Goal: Task Accomplishment & Management: Manage account settings

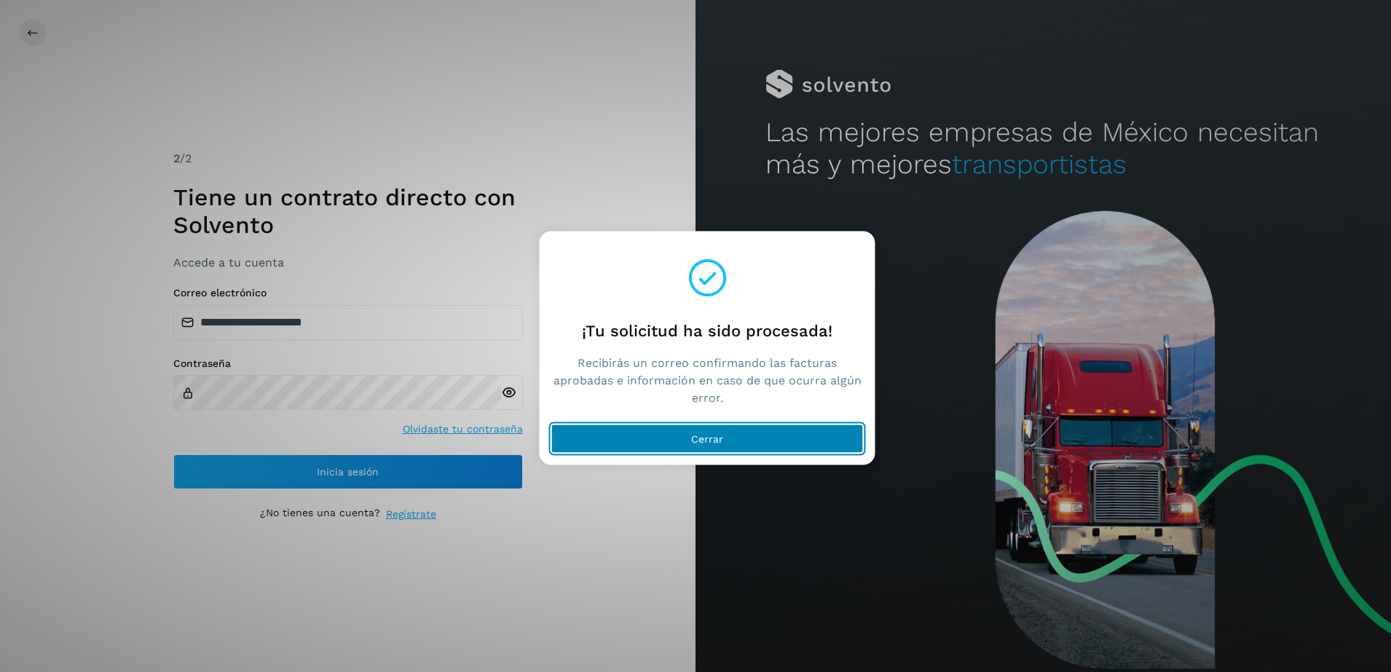
click at [659, 444] on button "Cerrar" at bounding box center [707, 438] width 312 height 29
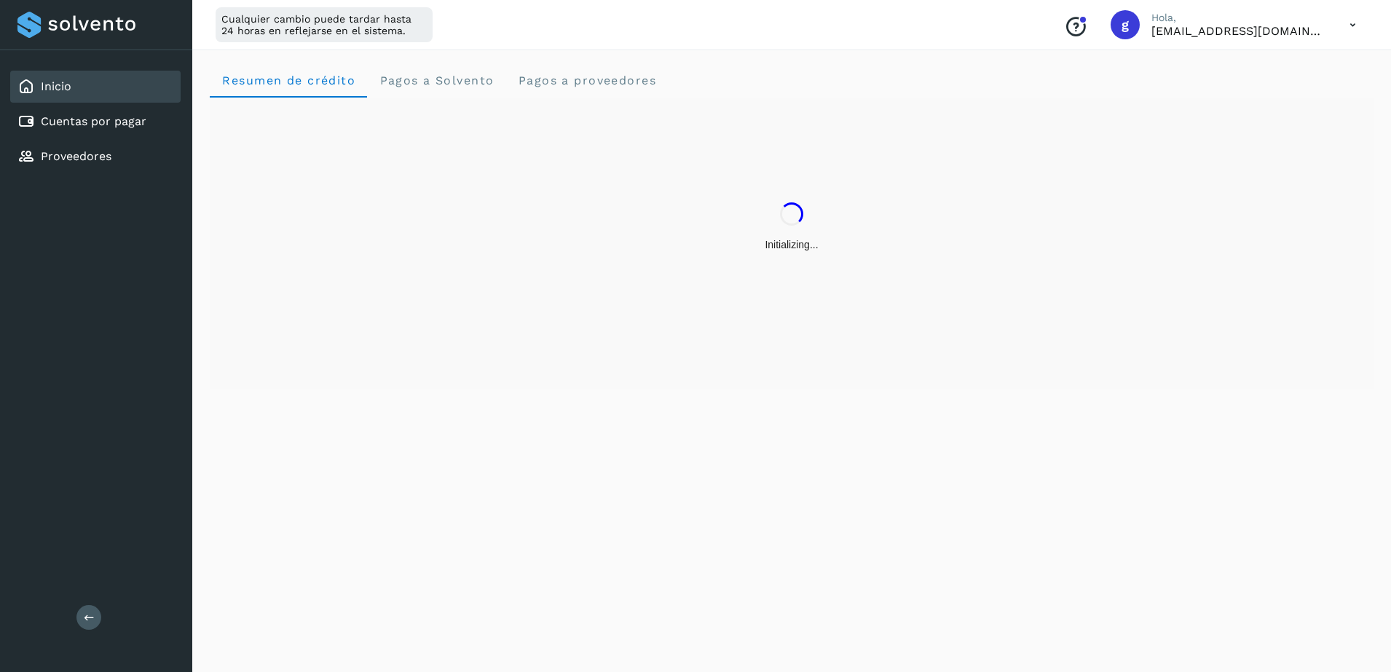
click at [1348, 25] on icon at bounding box center [1353, 25] width 30 height 30
click at [1267, 98] on div "Cerrar sesión" at bounding box center [1280, 94] width 173 height 28
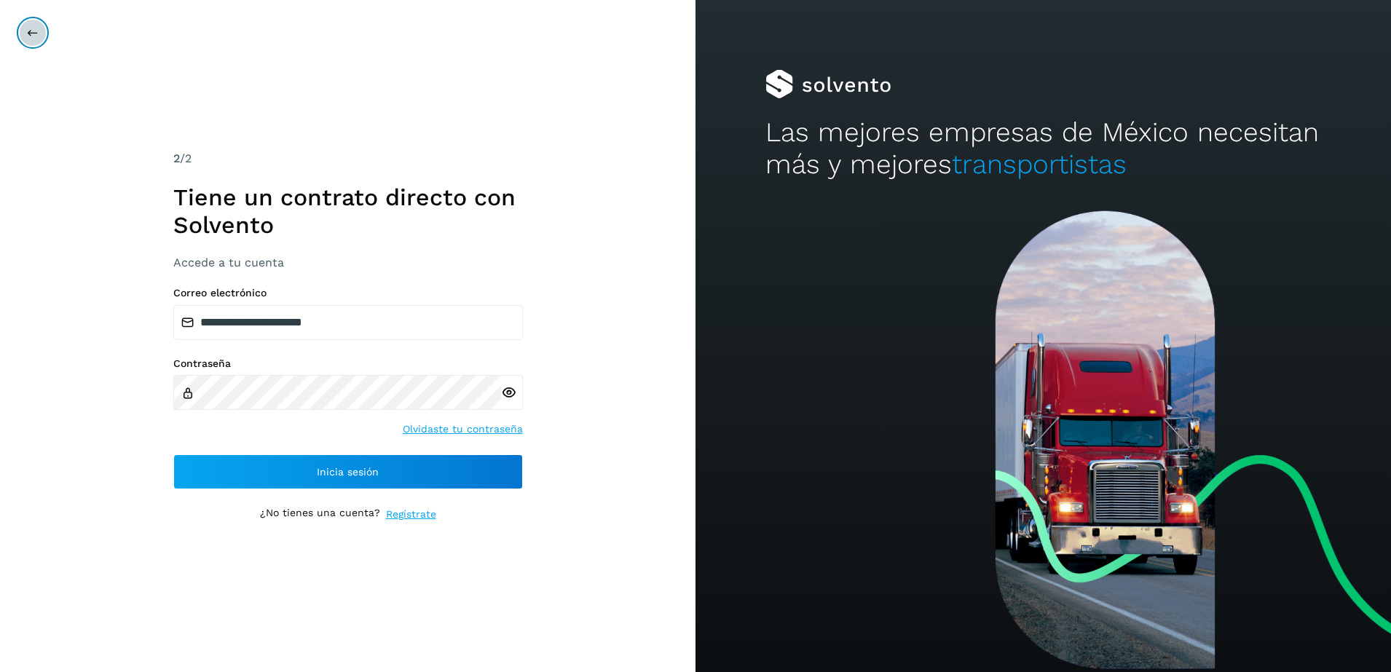
click at [37, 34] on icon at bounding box center [33, 33] width 12 height 12
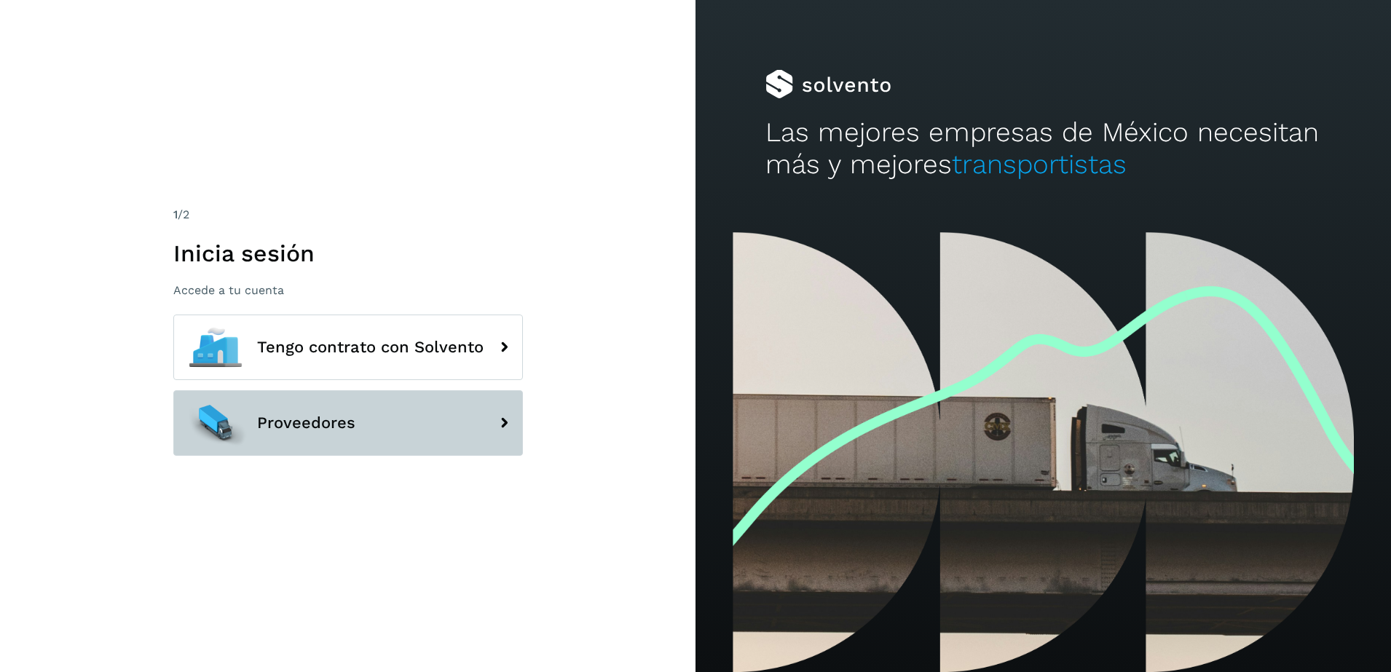
drag, startPoint x: 314, startPoint y: 424, endPoint x: 362, endPoint y: 425, distance: 48.1
click at [315, 424] on span "Proveedores" at bounding box center [306, 422] width 98 height 17
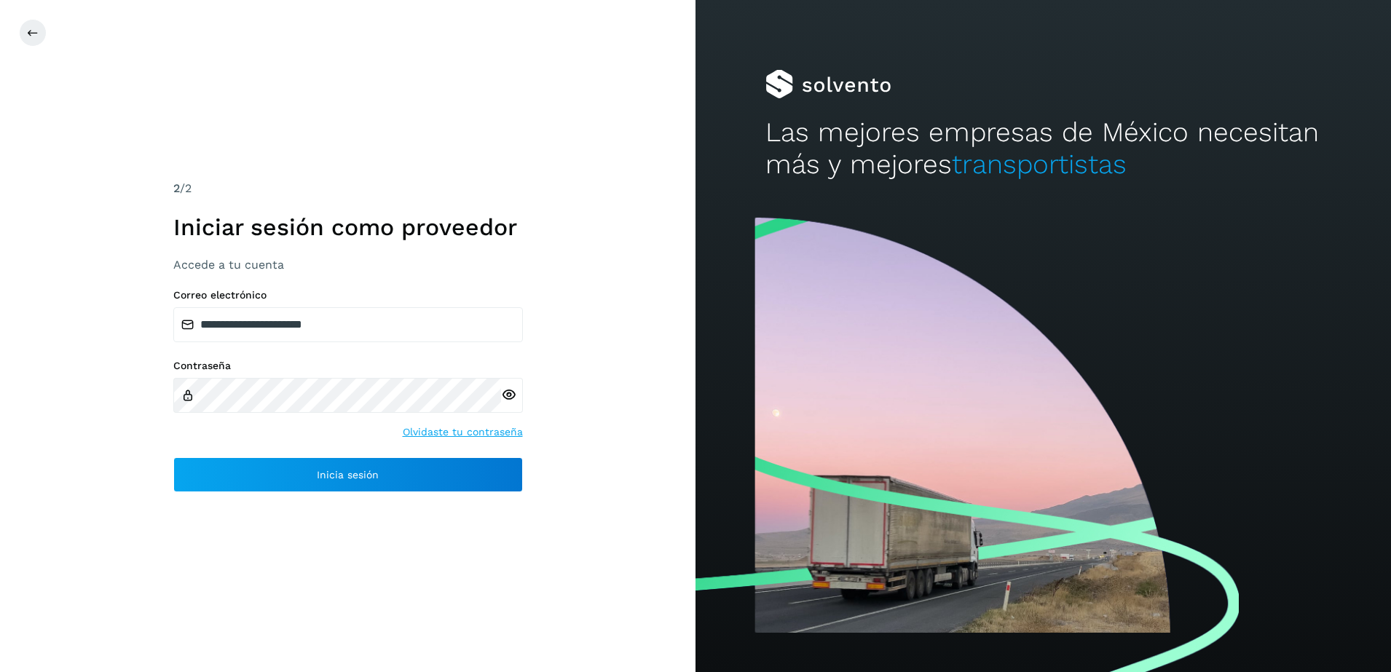
click at [512, 388] on icon at bounding box center [508, 395] width 15 height 15
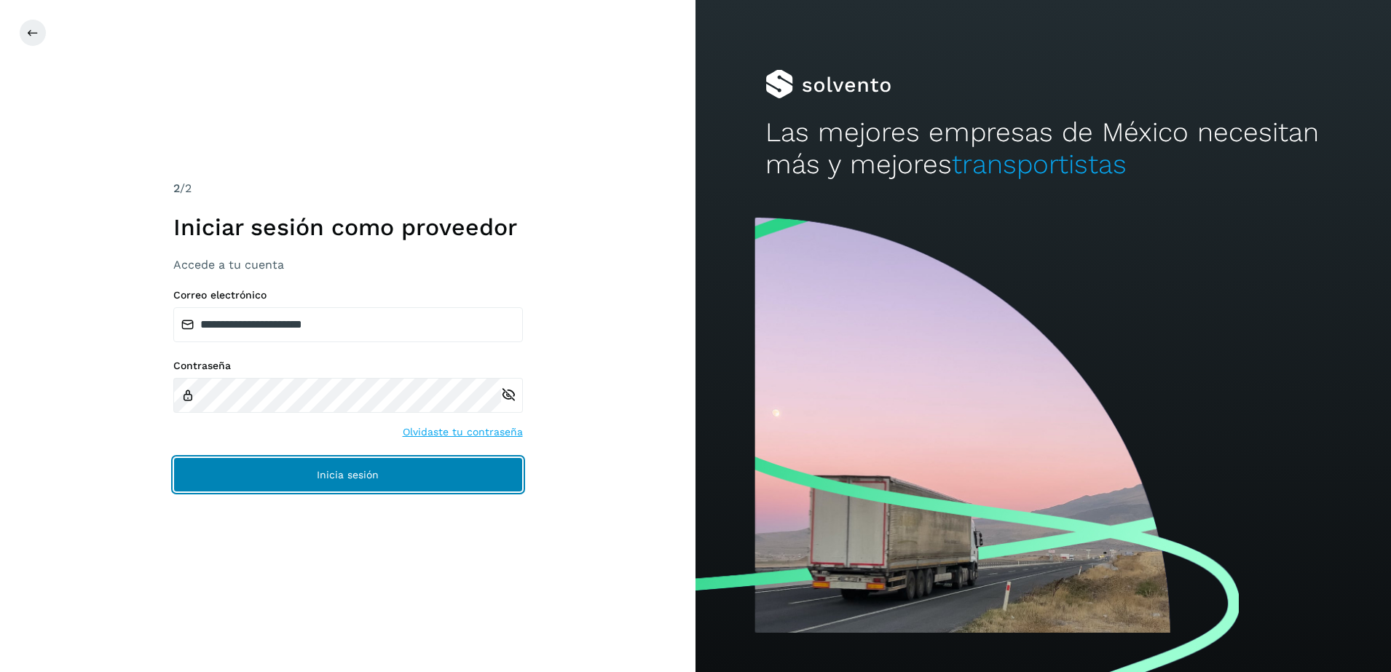
click at [256, 476] on button "Inicia sesión" at bounding box center [348, 474] width 350 height 35
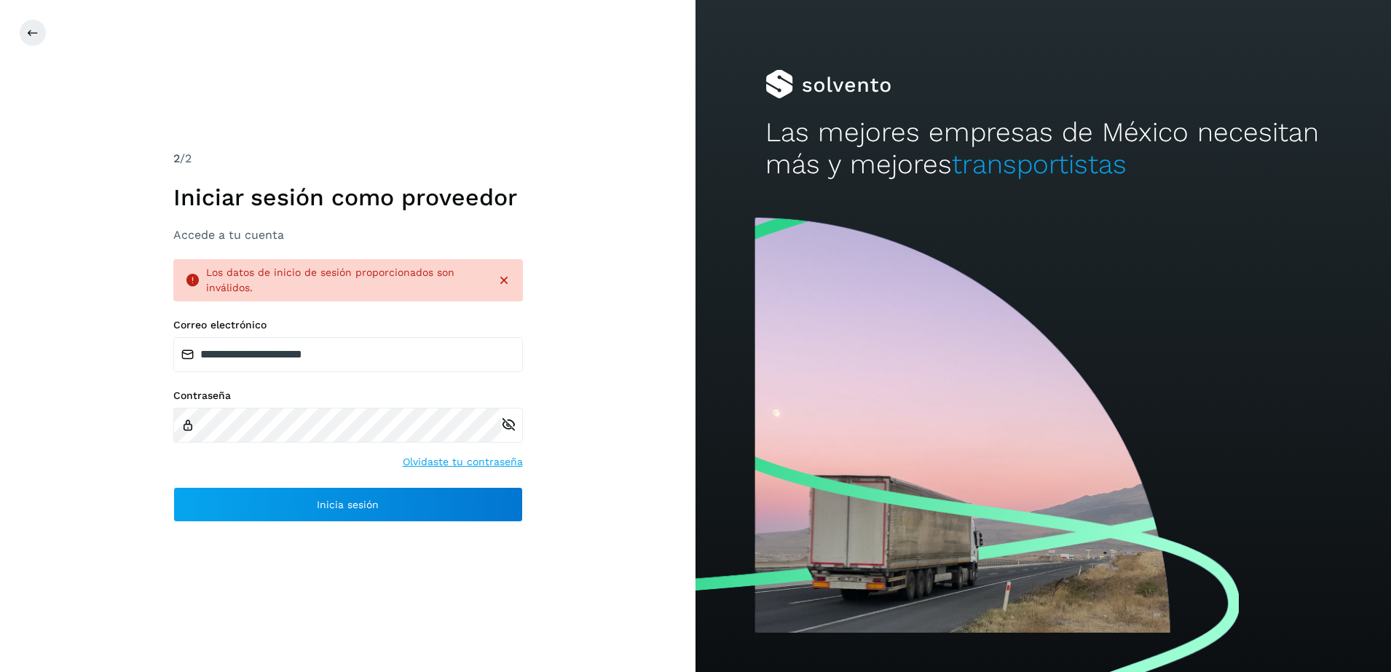
click at [6, 444] on div "**********" at bounding box center [348, 336] width 696 height 672
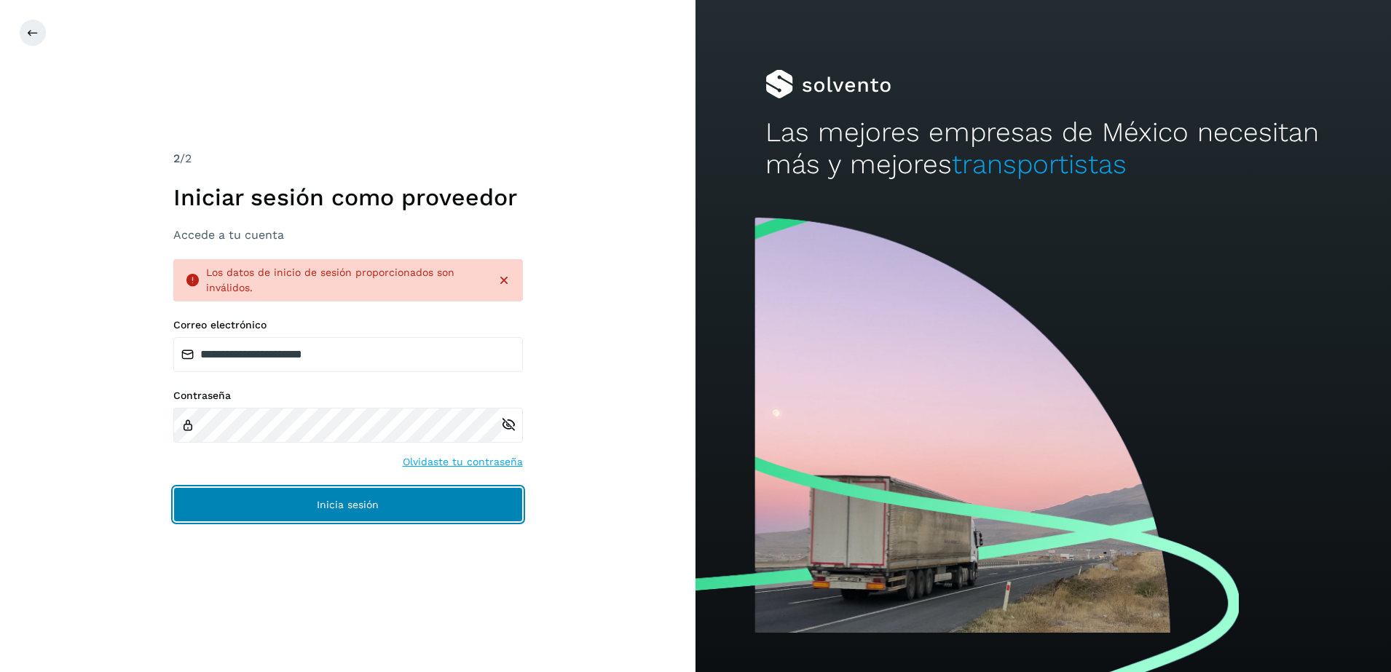
click at [396, 506] on button "Inicia sesión" at bounding box center [348, 504] width 350 height 35
